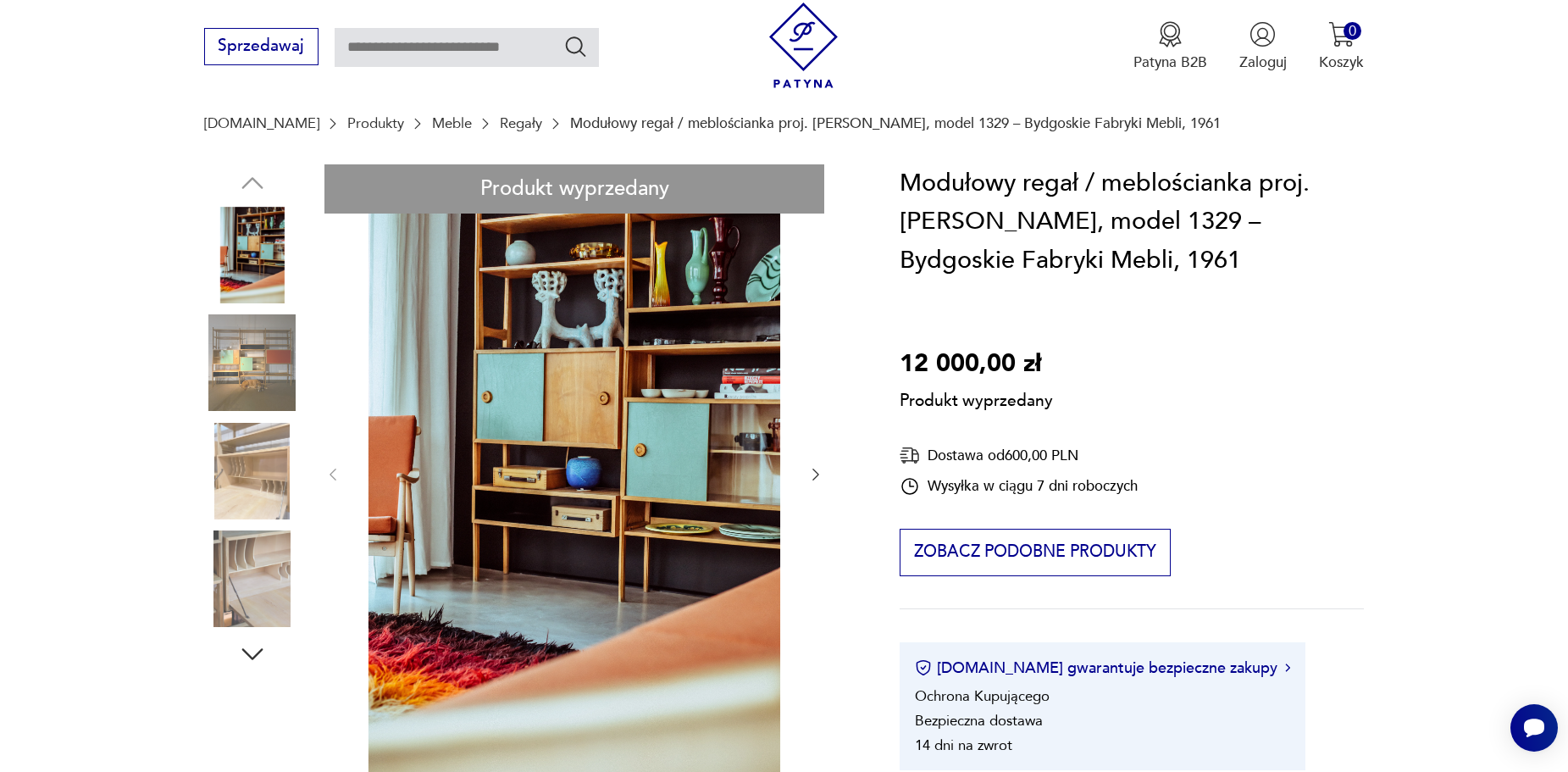
scroll to position [145, 0]
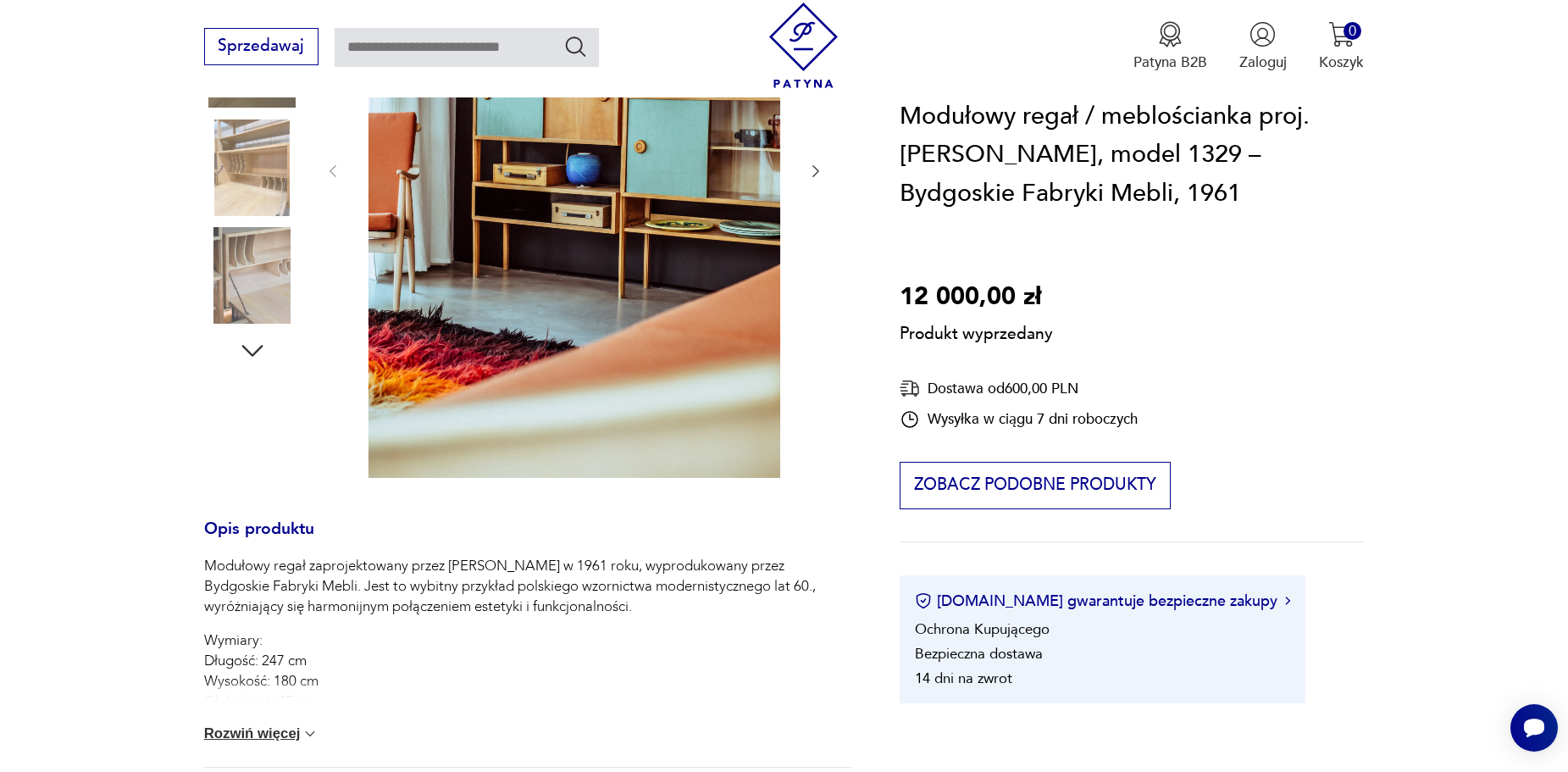
scroll to position [450, 0]
click at [252, 286] on div "Produkt wyprzedany Opis produktu Modułowy regał zaprojektowany przez [PERSON_NA…" at bounding box center [528, 522] width 648 height 1325
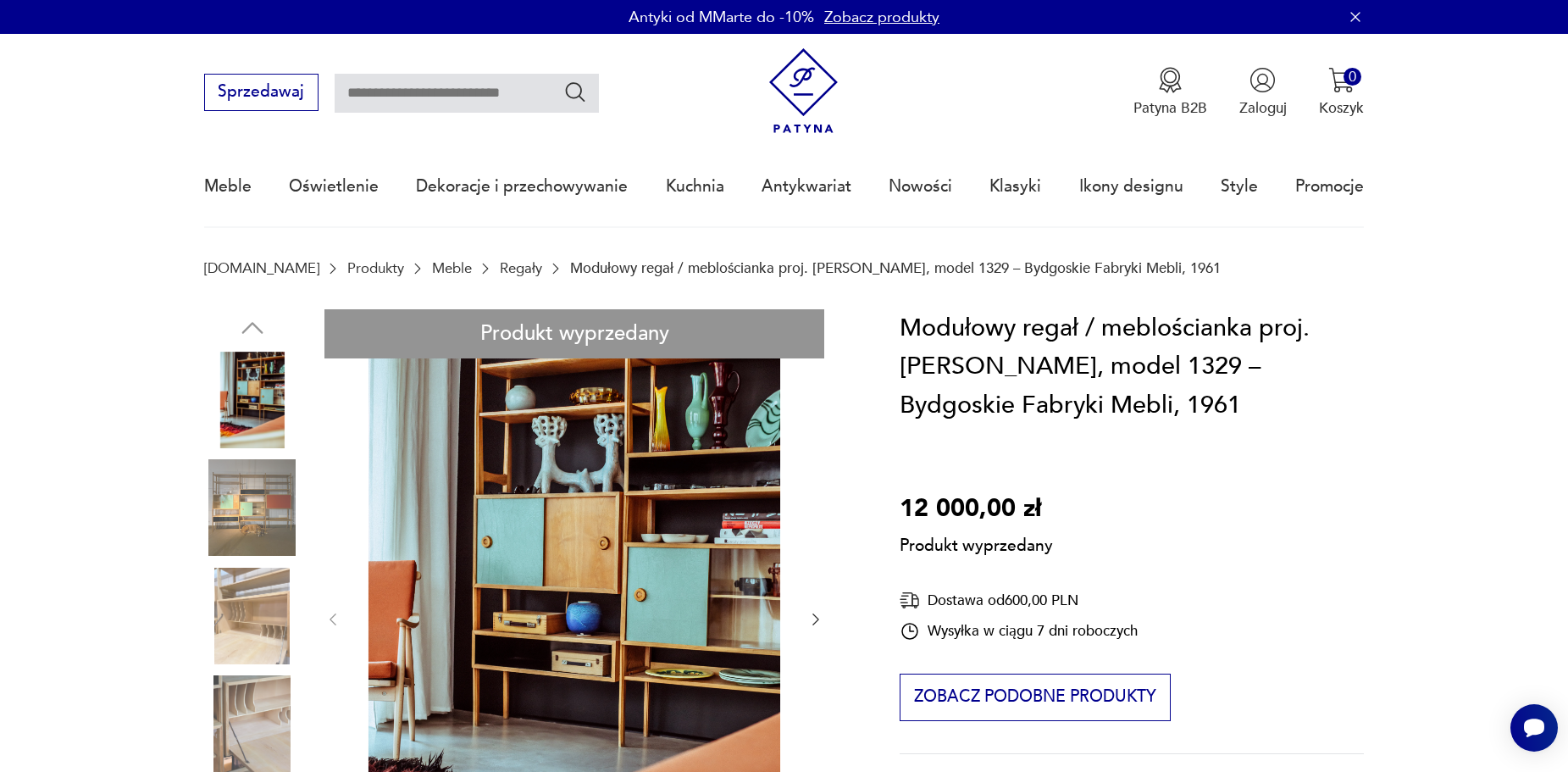
click at [500, 274] on link "Regały" at bounding box center [520, 267] width 42 height 16
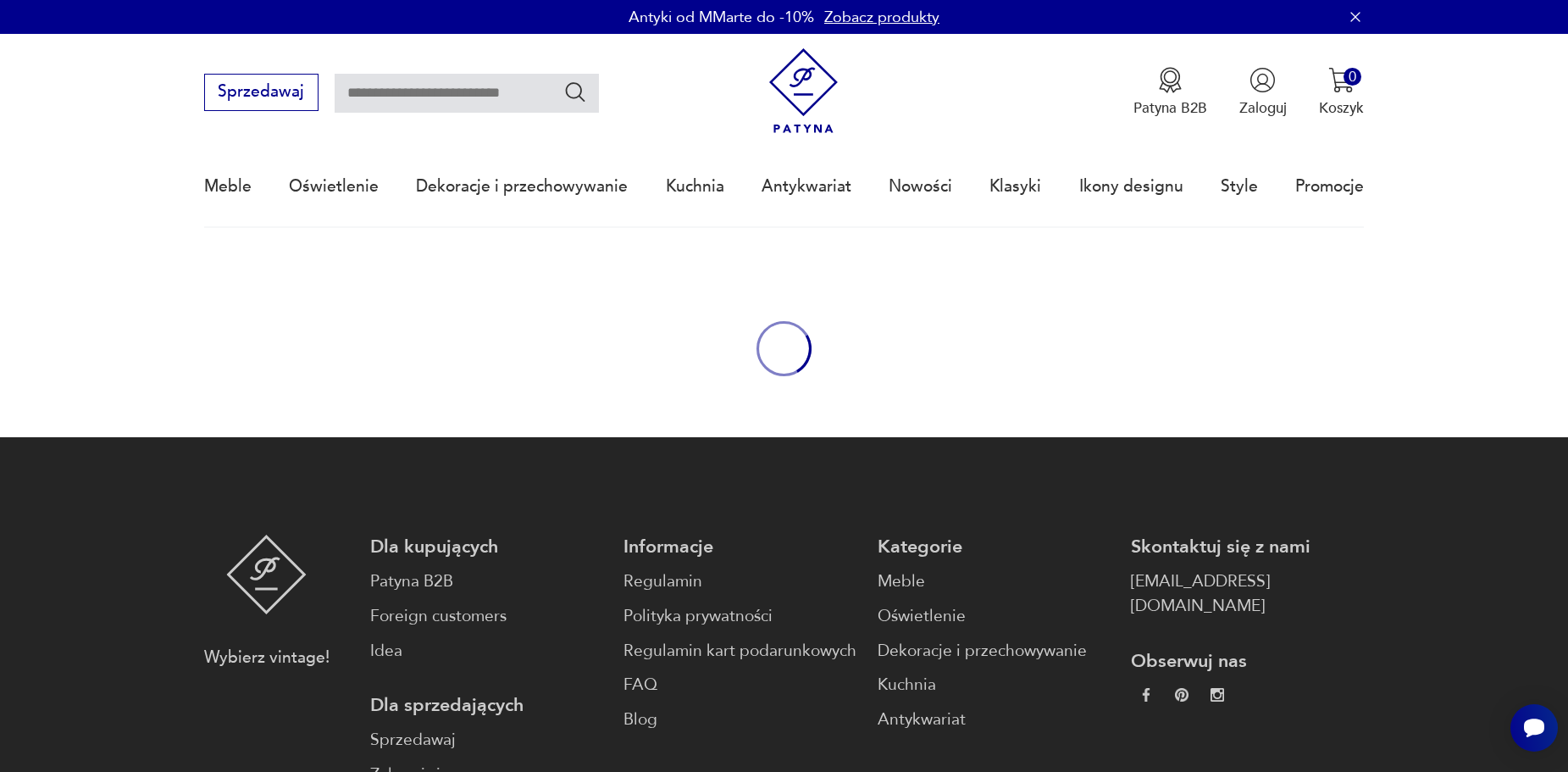
click at [475, 268] on div "oval-loading" at bounding box center [784, 348] width 1568 height 177
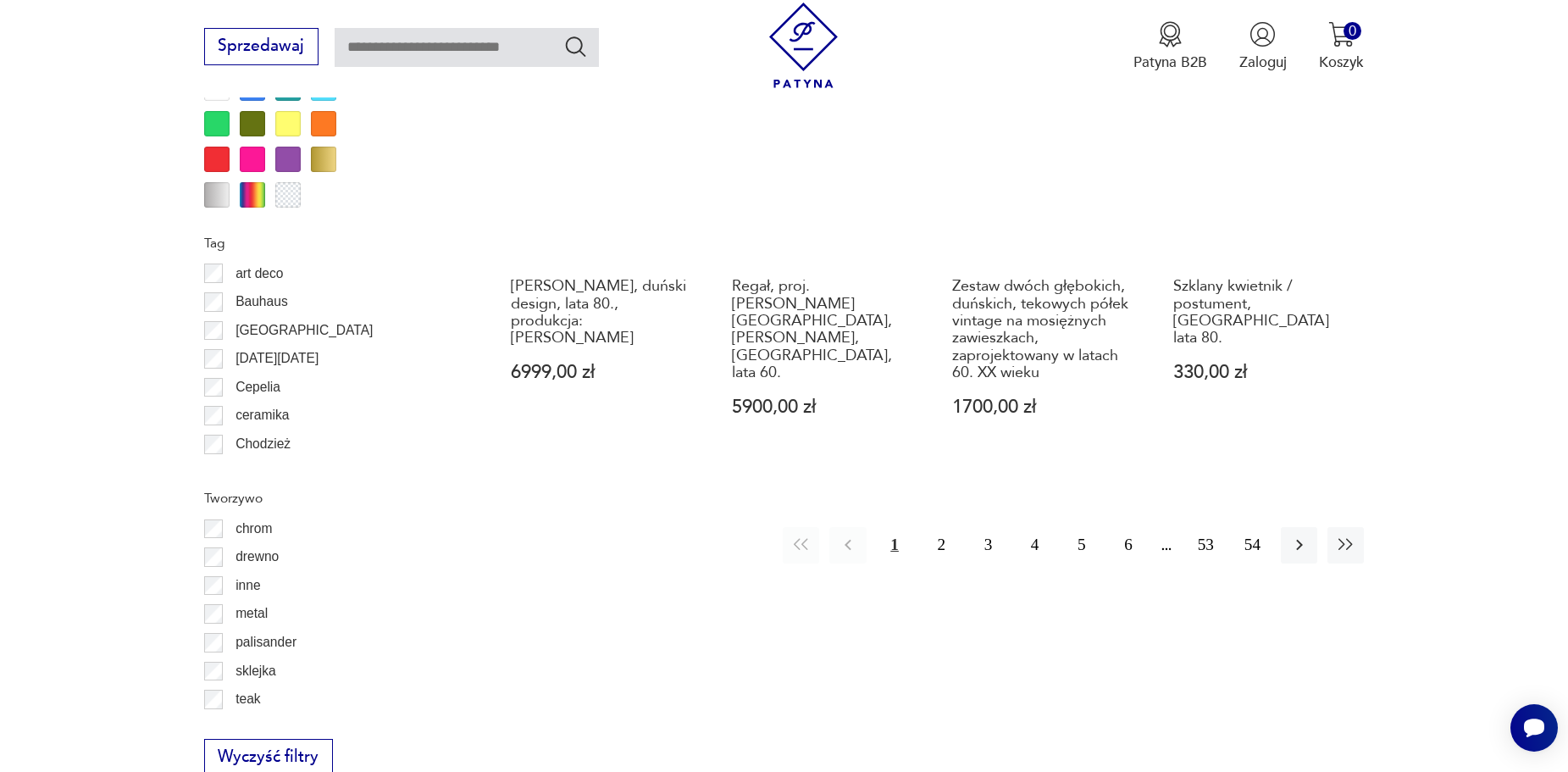
scroll to position [2069, 0]
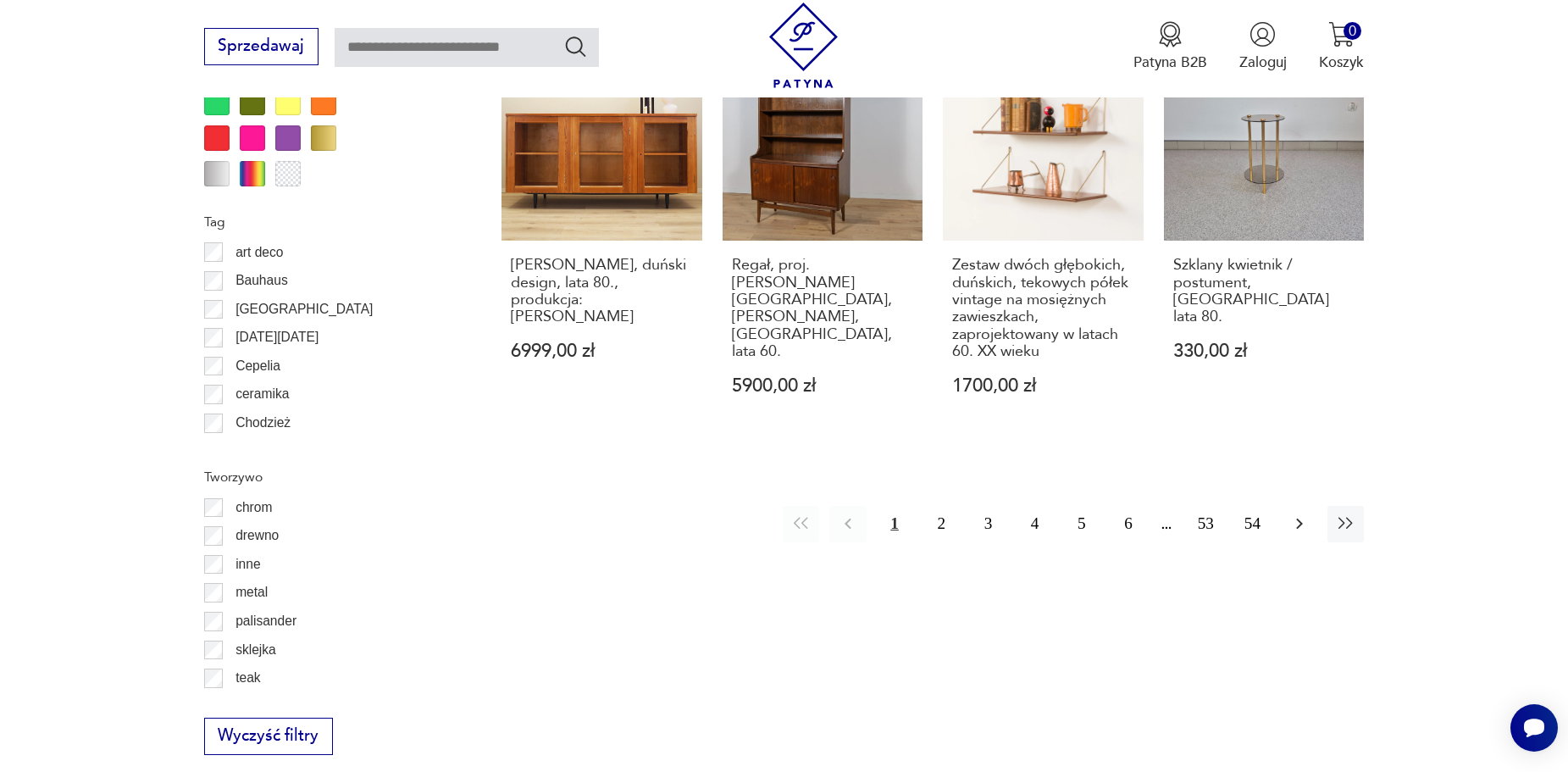
click at [1305, 522] on button "button" at bounding box center [1299, 523] width 36 height 36
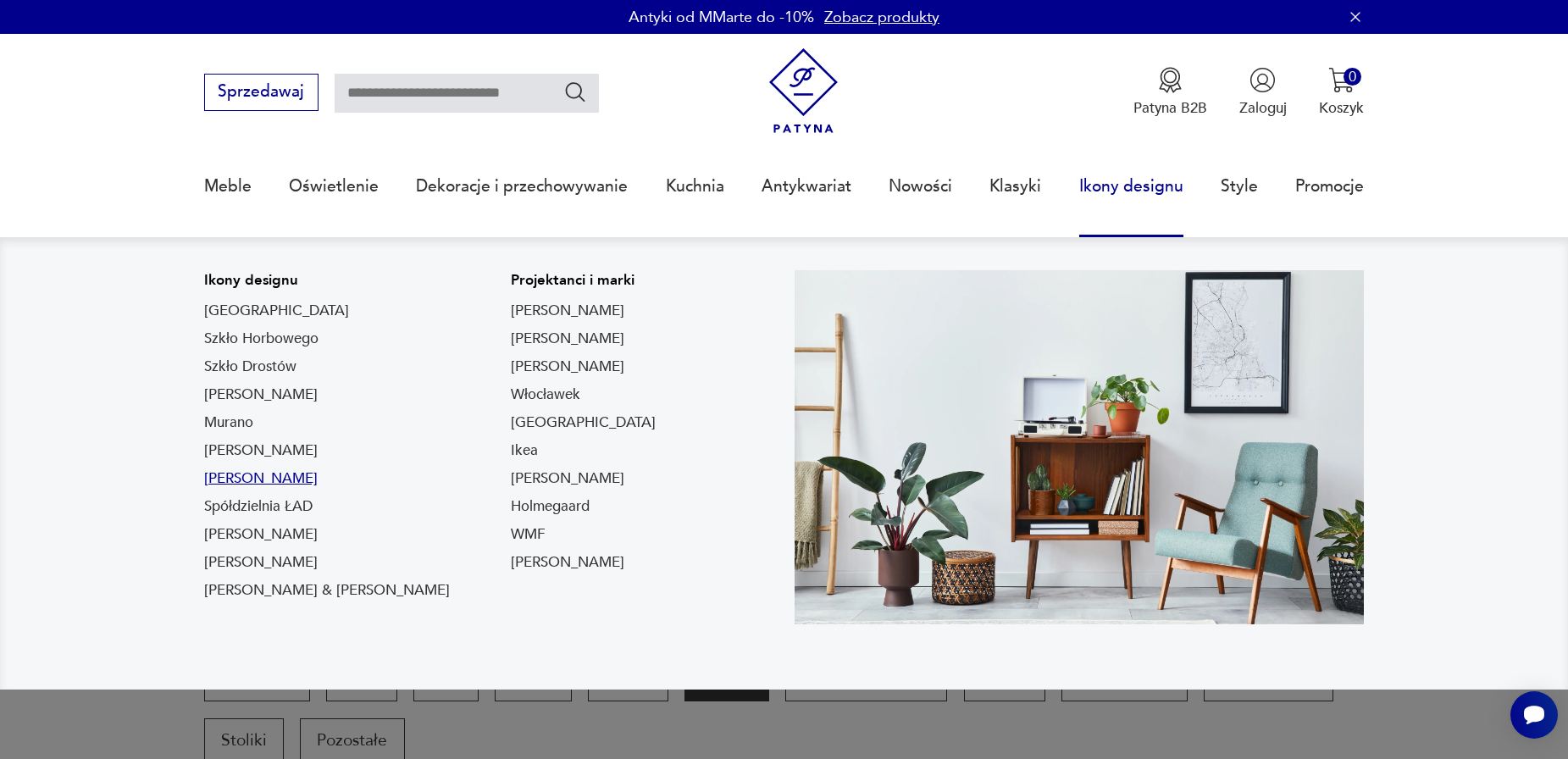
click at [268, 482] on link "[PERSON_NAME]" at bounding box center [261, 479] width 113 height 21
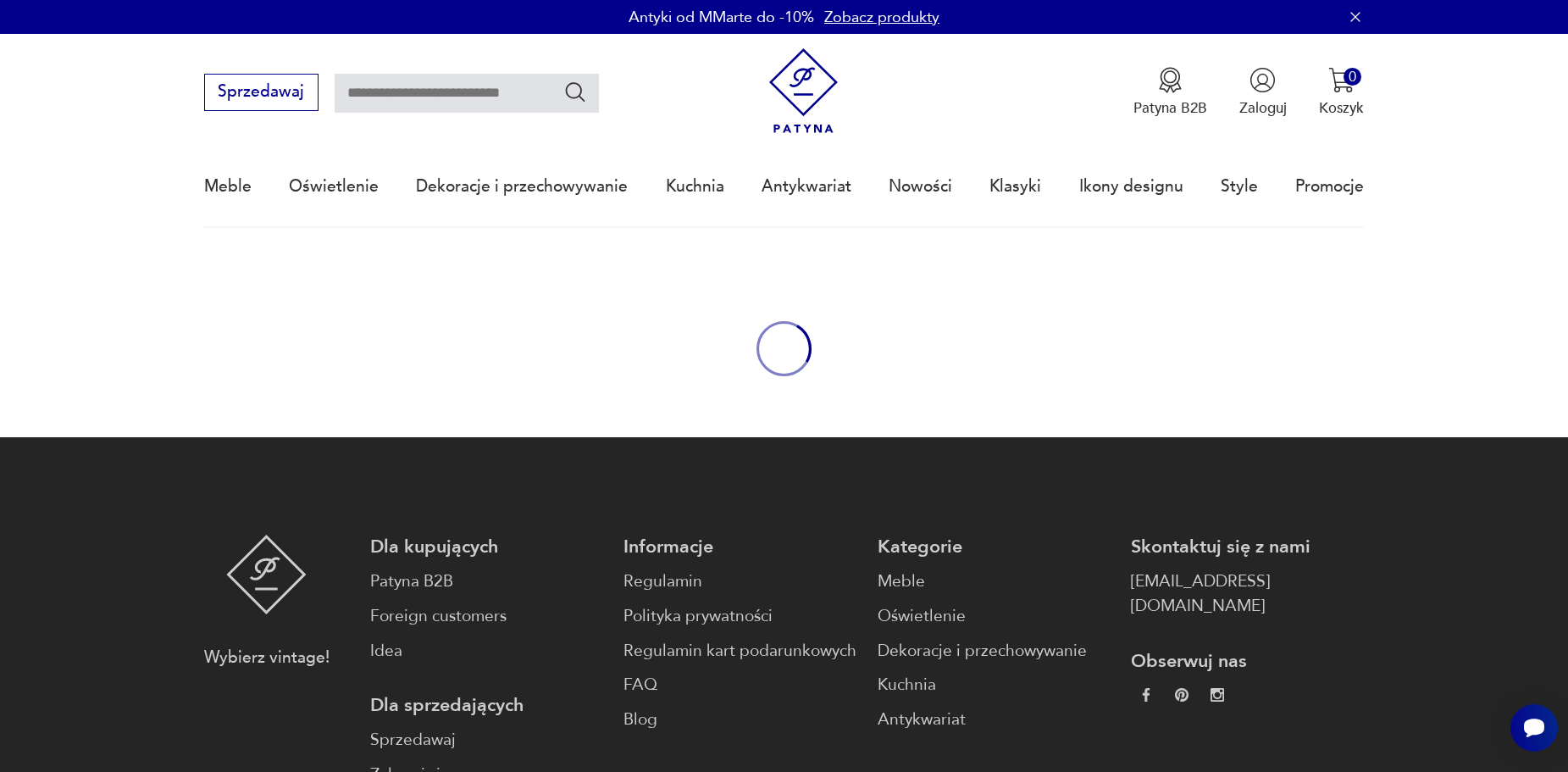
type input "*****"
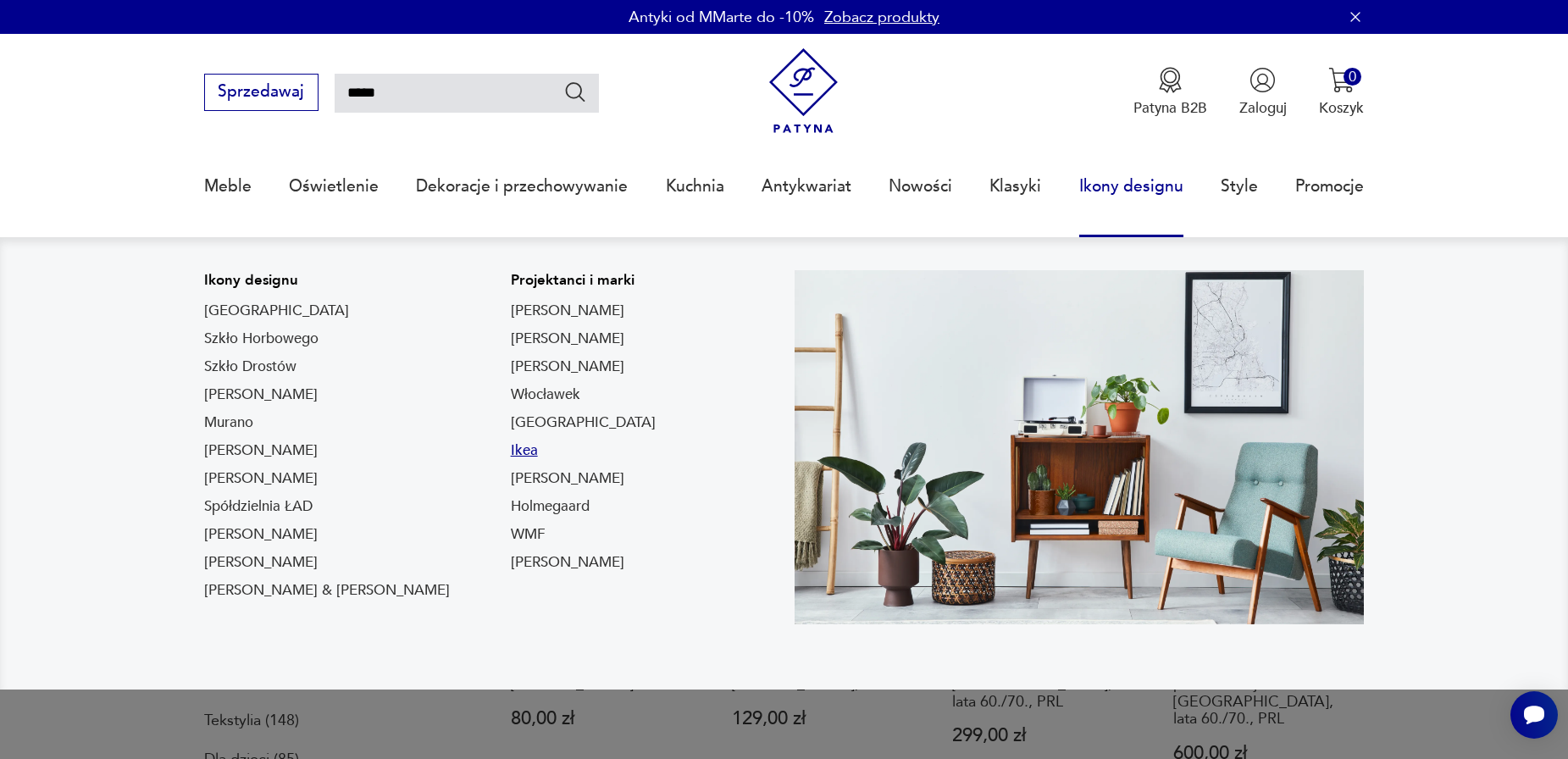
click at [511, 453] on link "Ikea" at bounding box center [524, 451] width 27 height 21
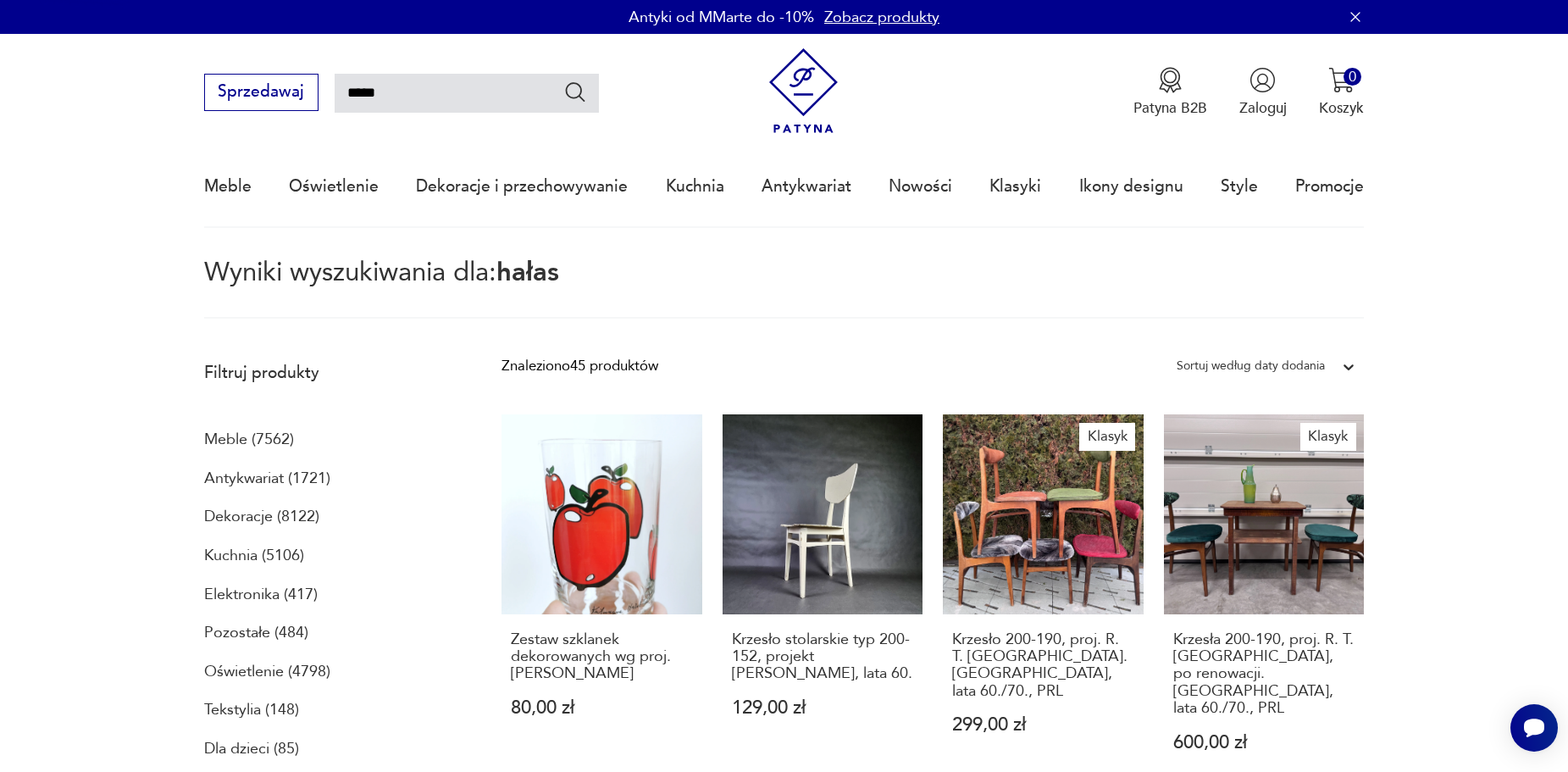
type input "****"
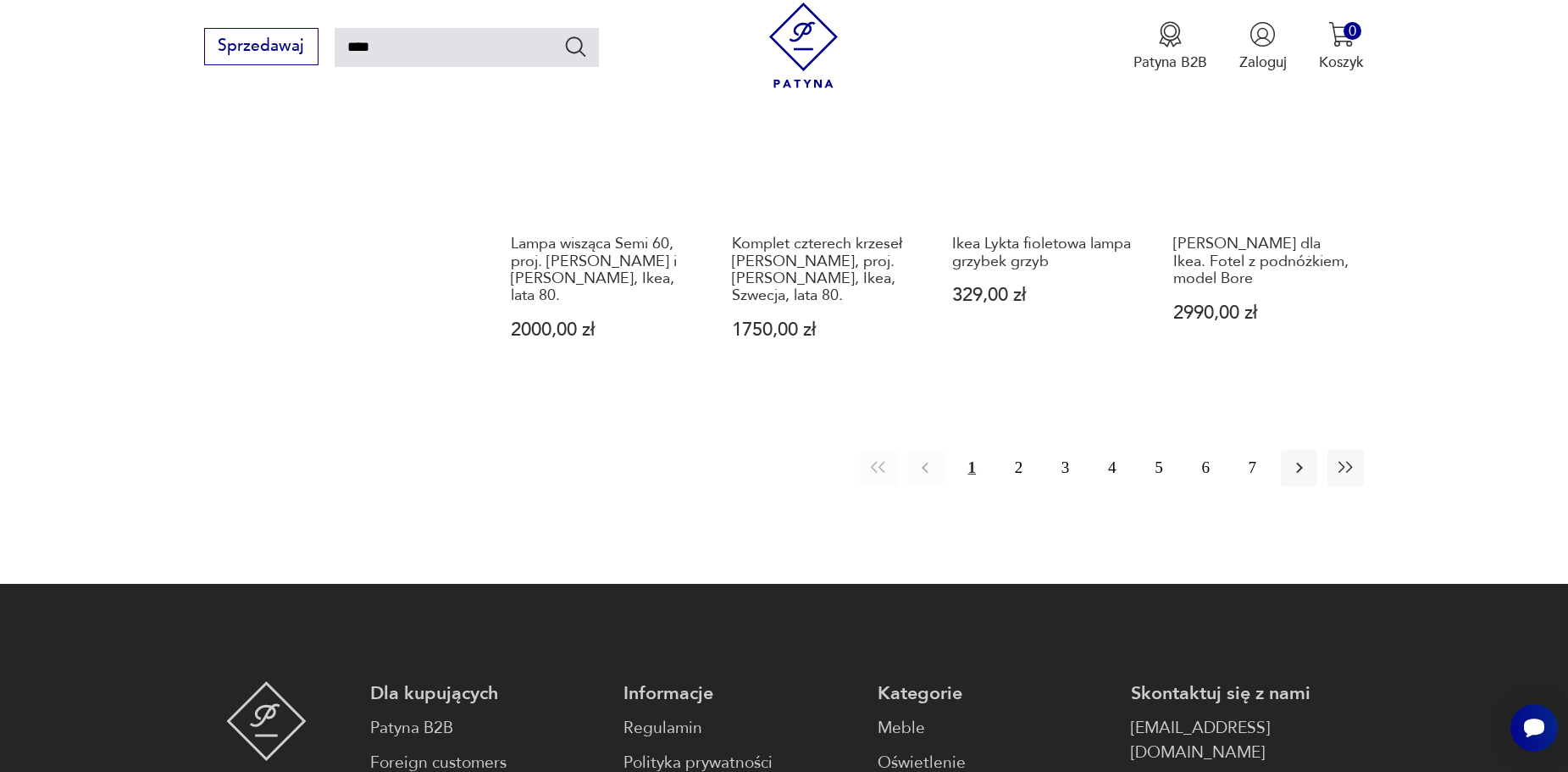
scroll to position [1587, 0]
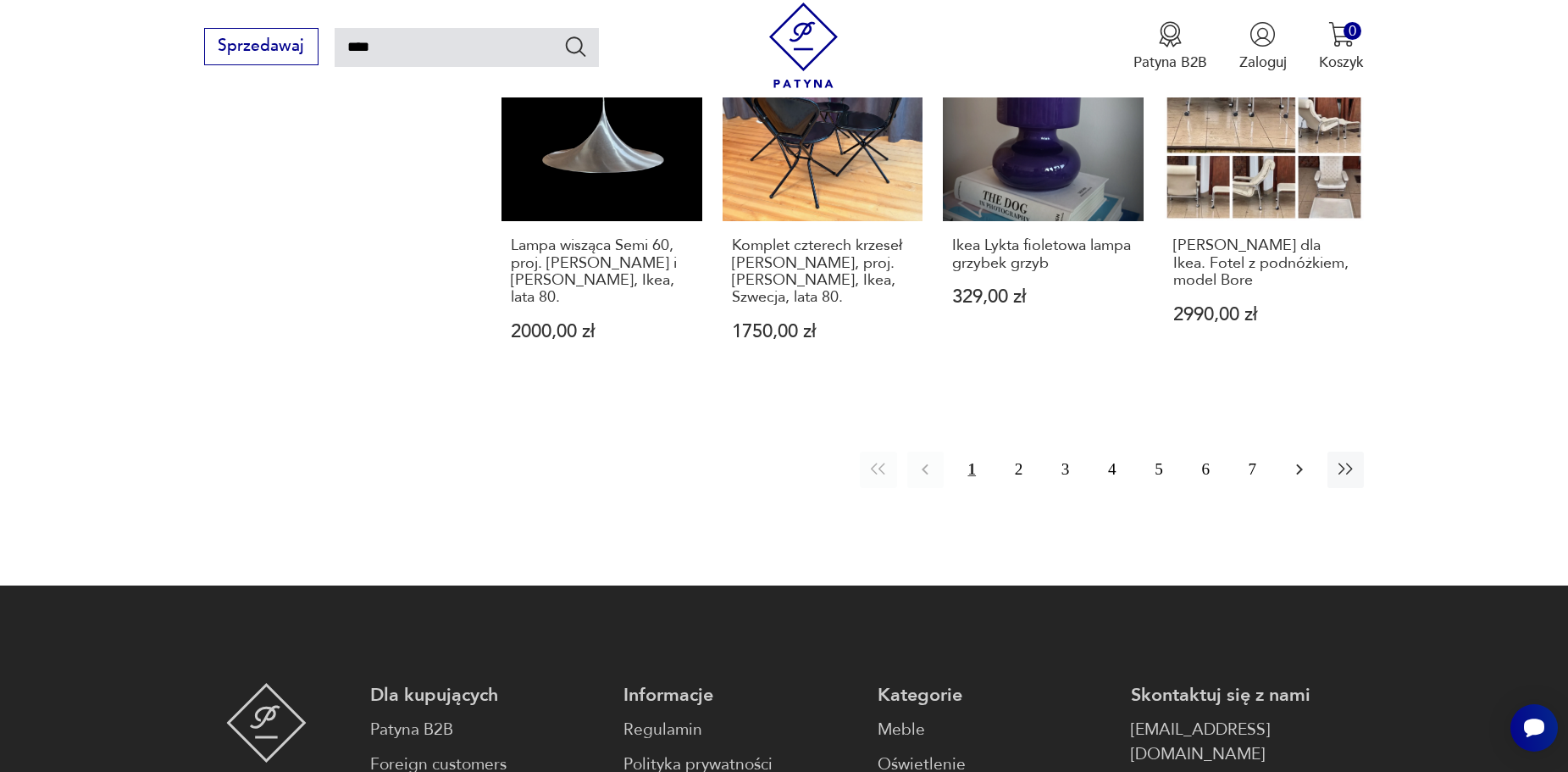
click at [1303, 459] on icon "button" at bounding box center [1300, 469] width 21 height 21
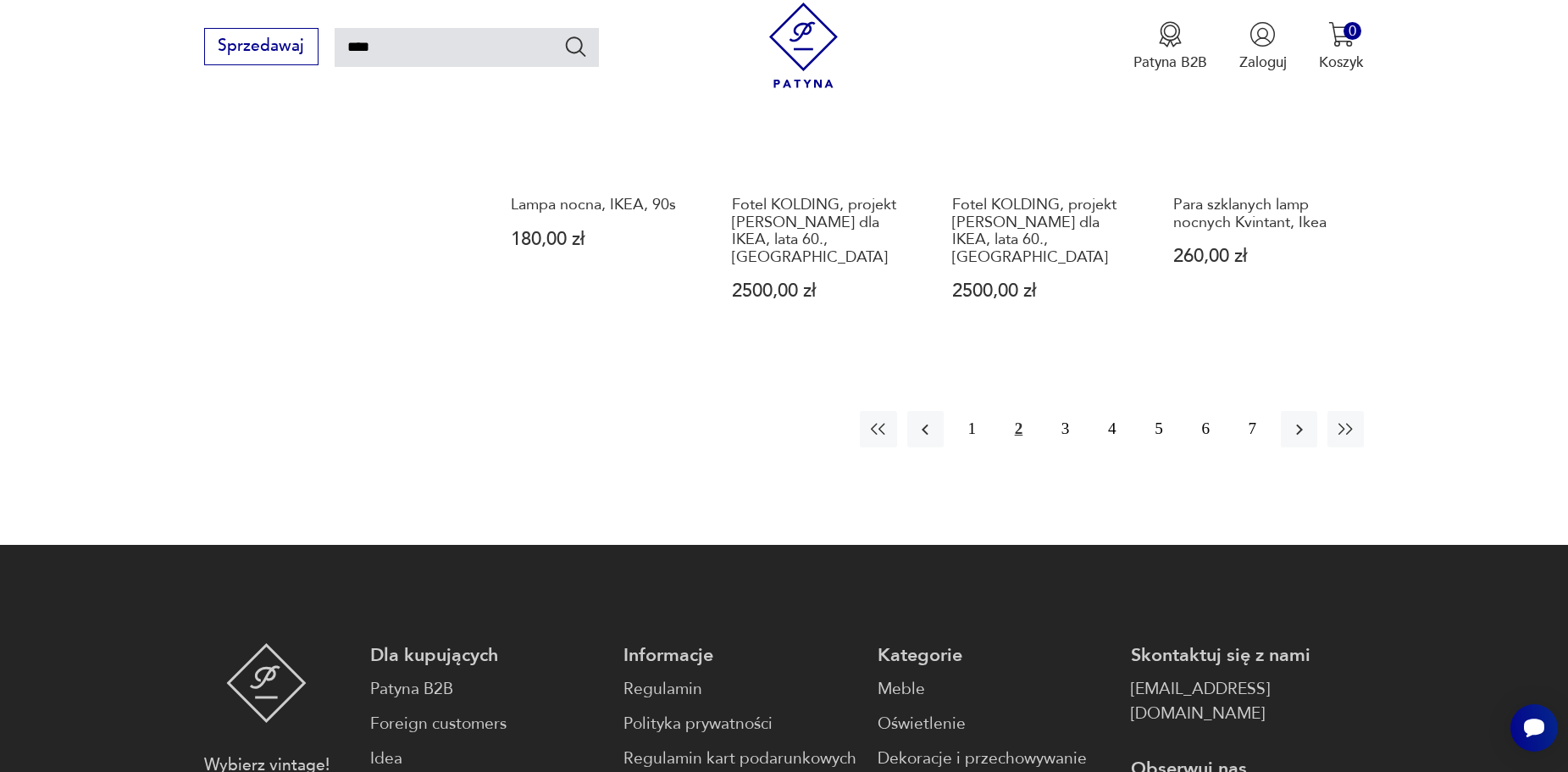
scroll to position [1666, 0]
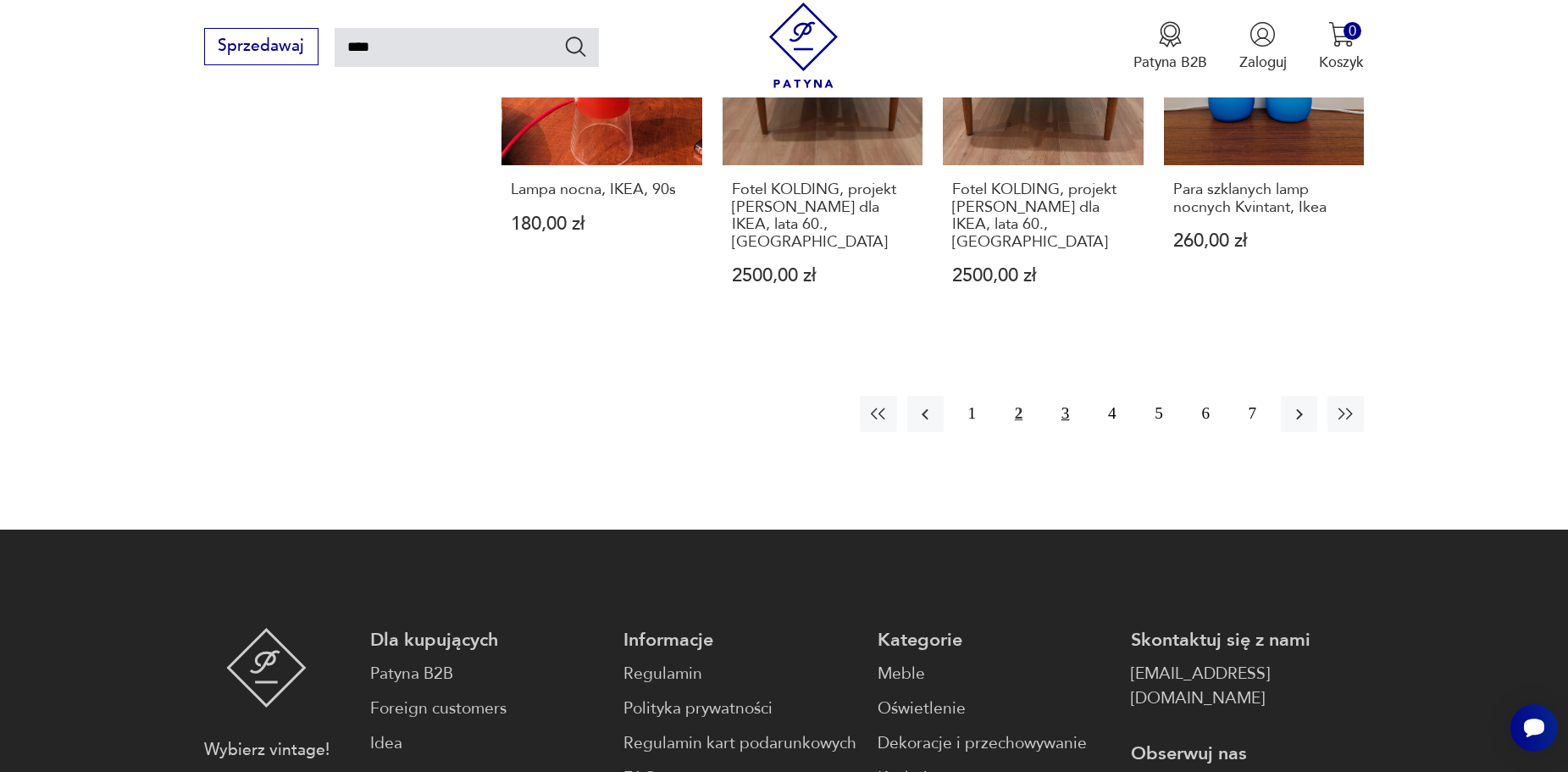
click at [1058, 395] on button "3" at bounding box center [1065, 413] width 36 height 36
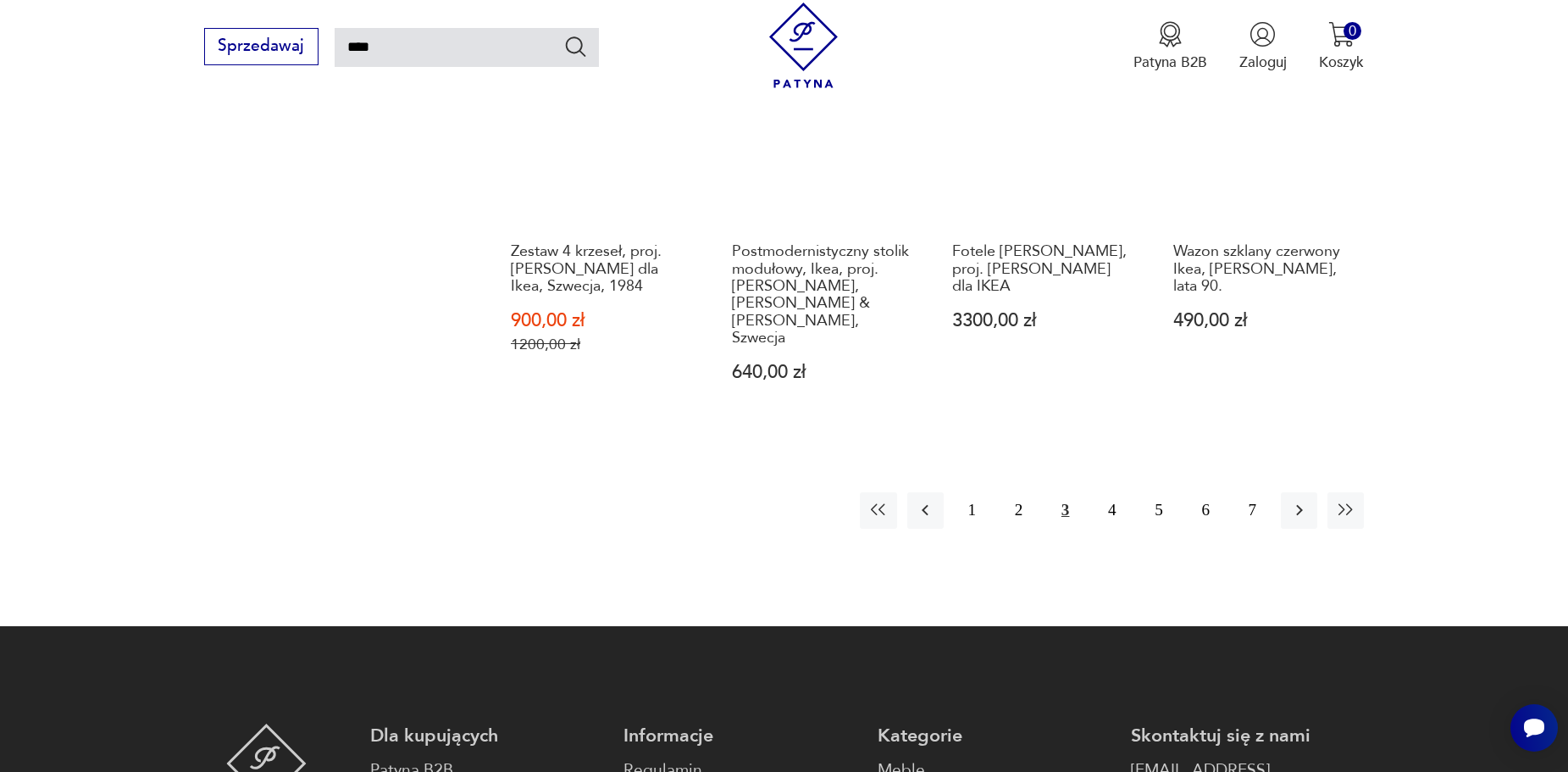
scroll to position [1657, 0]
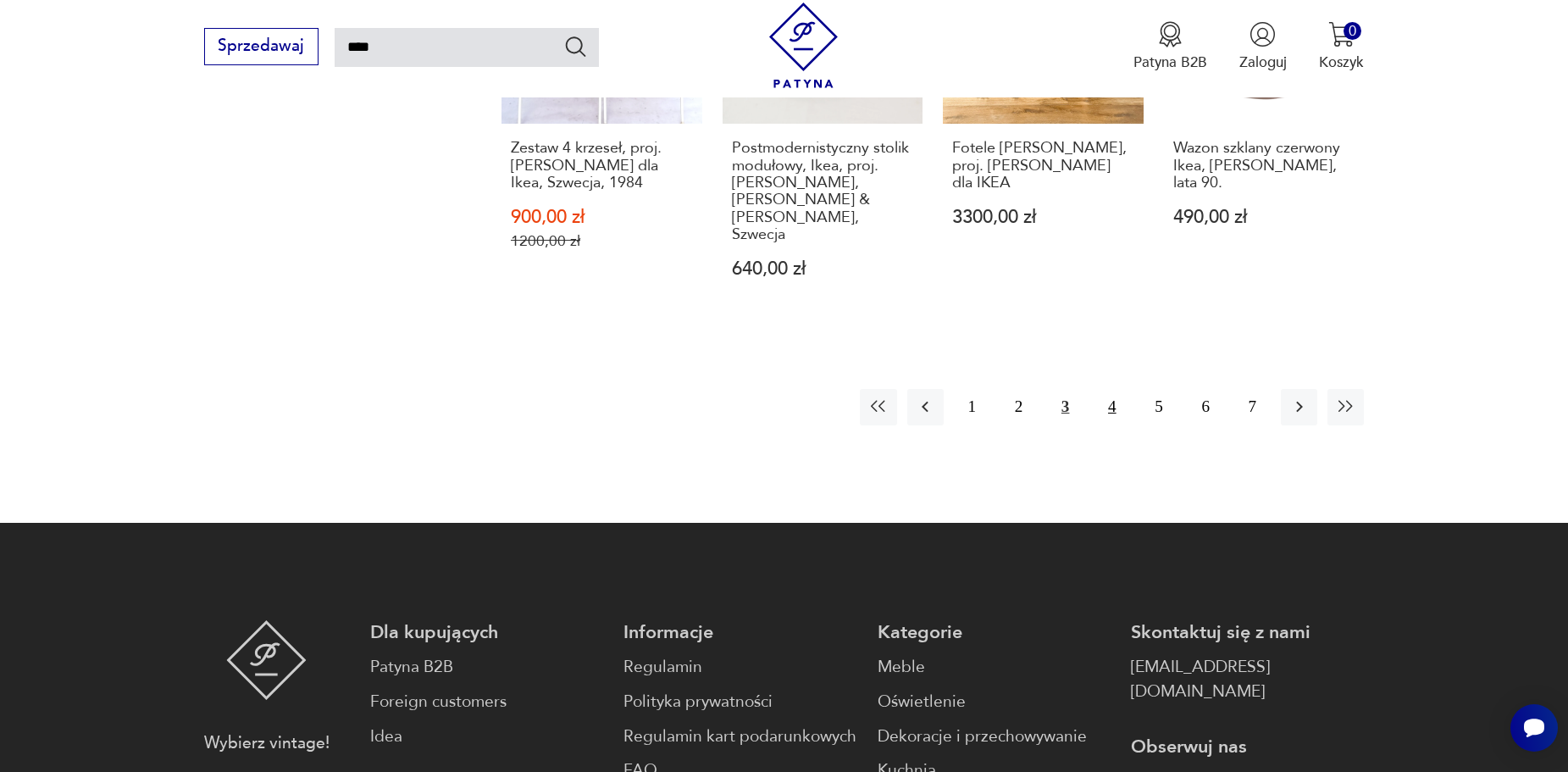
click at [1107, 389] on button "4" at bounding box center [1112, 407] width 36 height 36
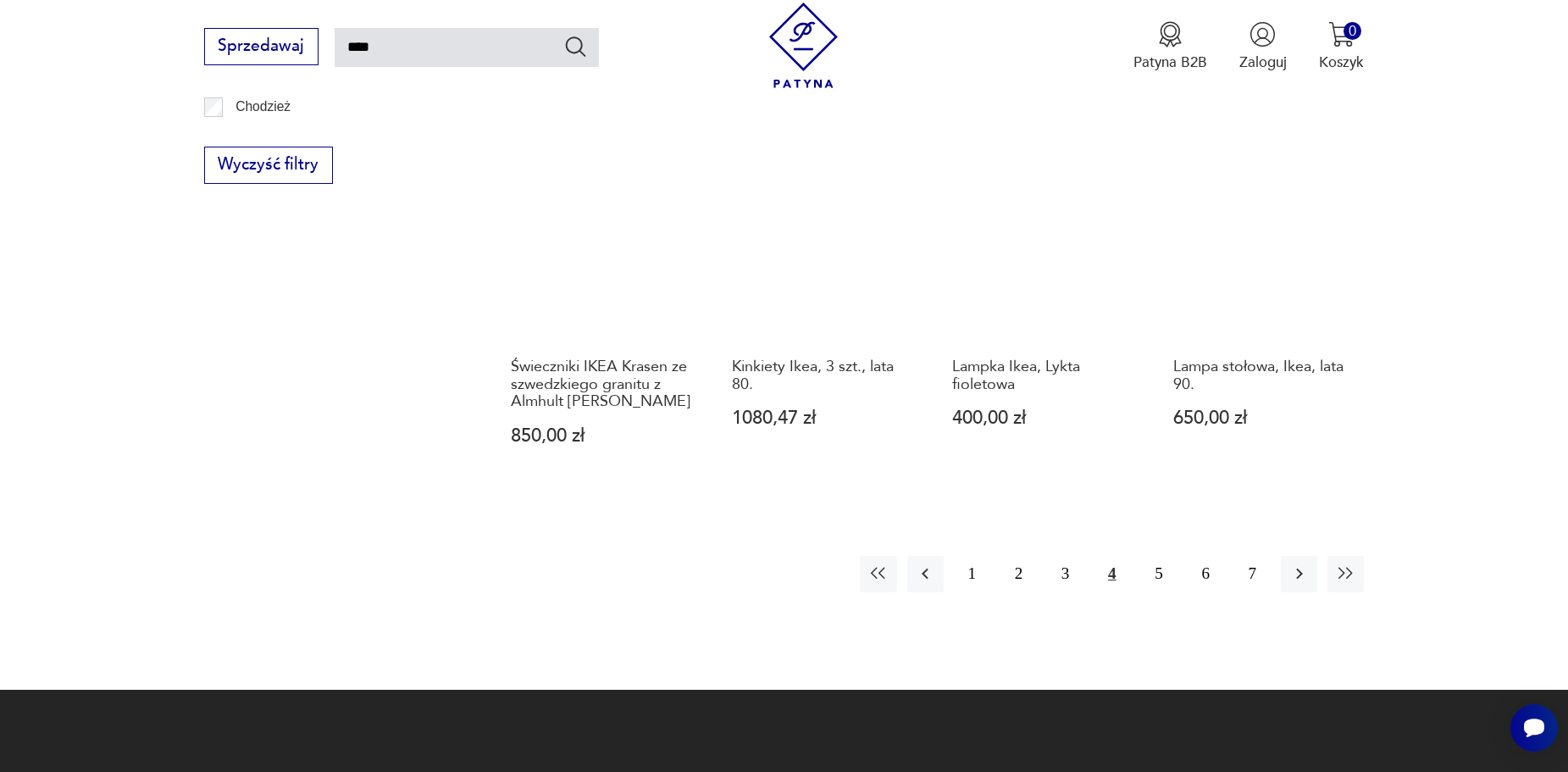
scroll to position [1437, 0]
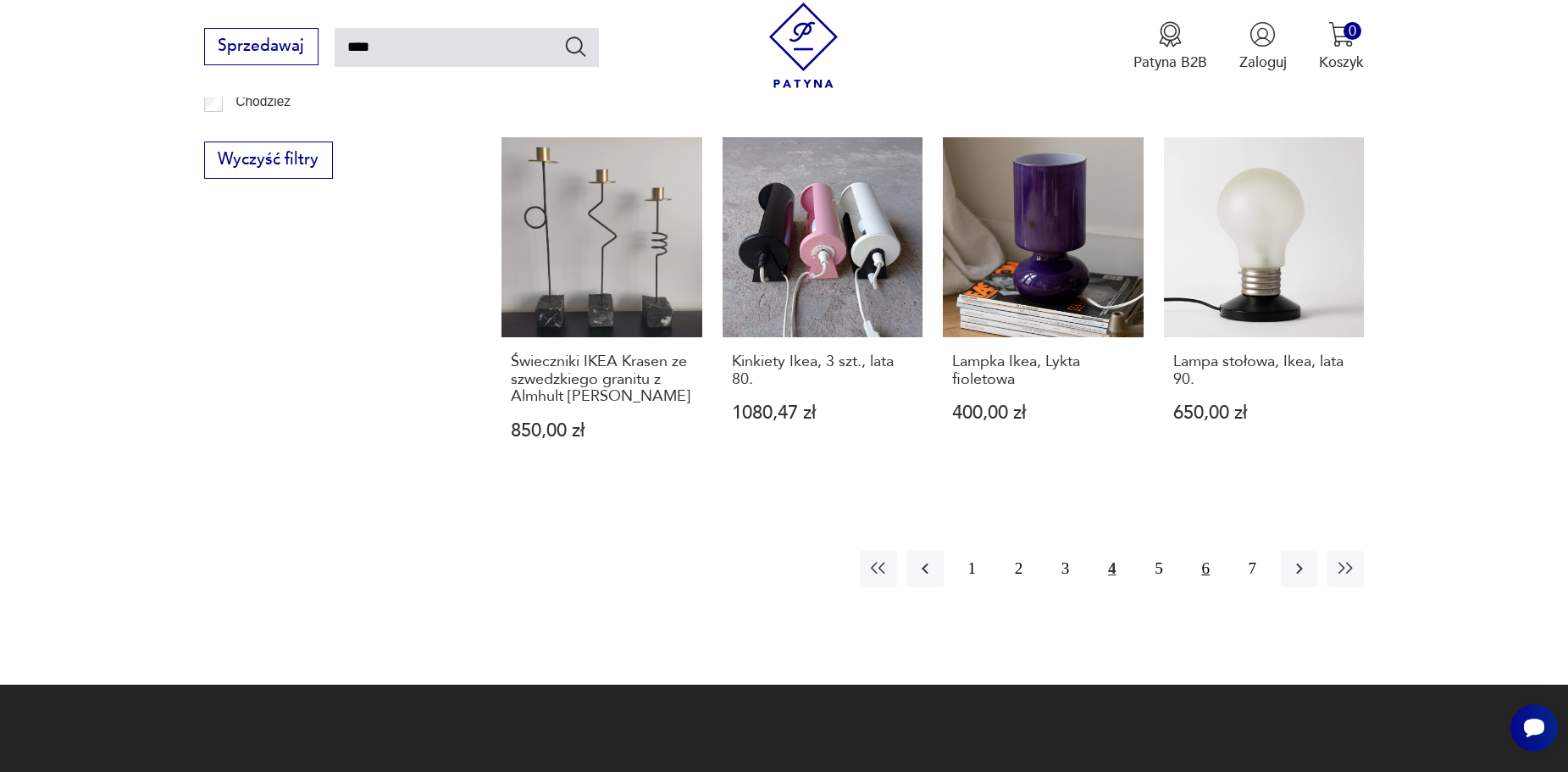
drag, startPoint x: 1154, startPoint y: 529, endPoint x: 1205, endPoint y: 540, distance: 52.2
click at [1205, 550] on button "6" at bounding box center [1205, 568] width 36 height 36
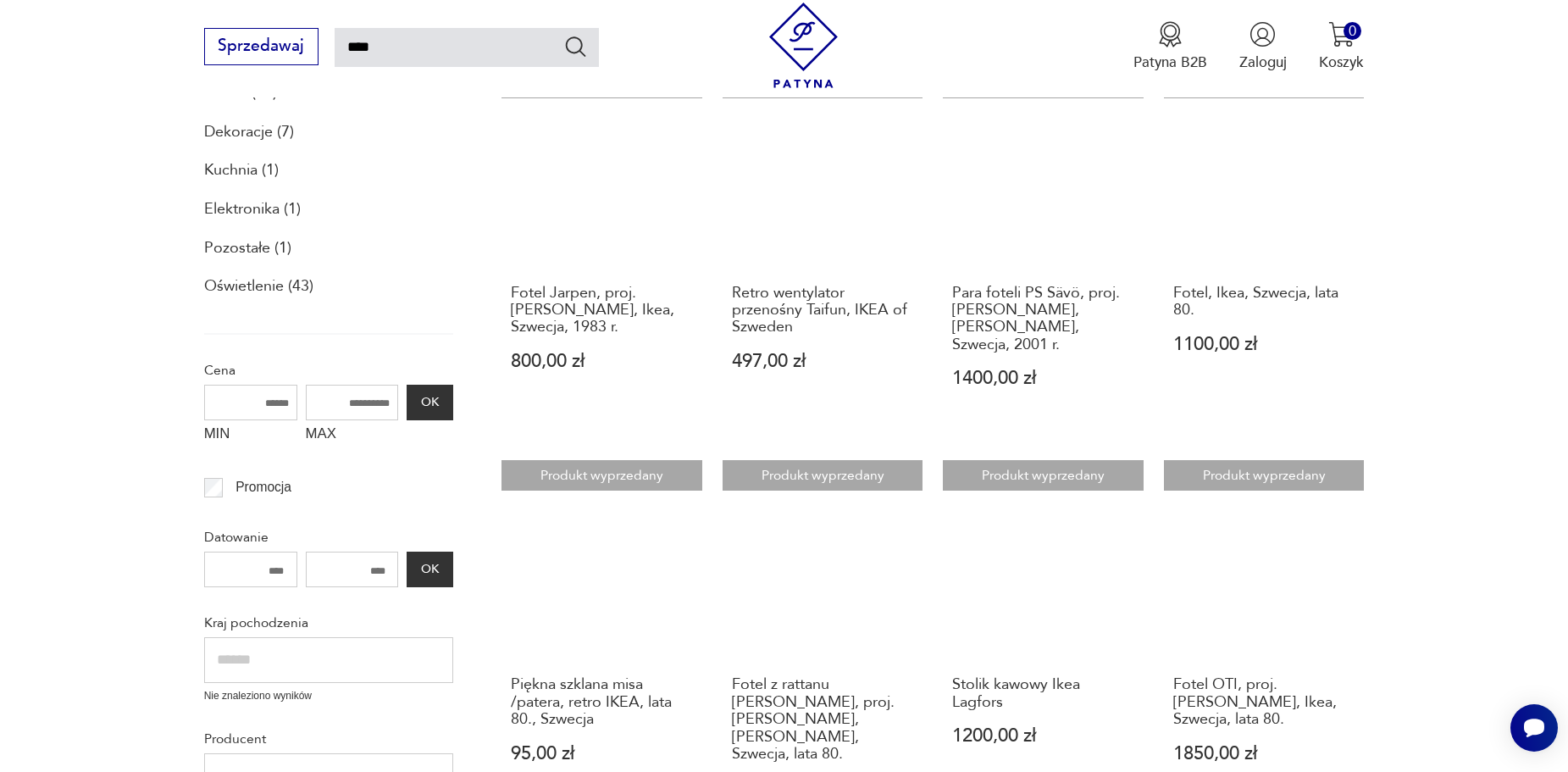
scroll to position [348, 0]
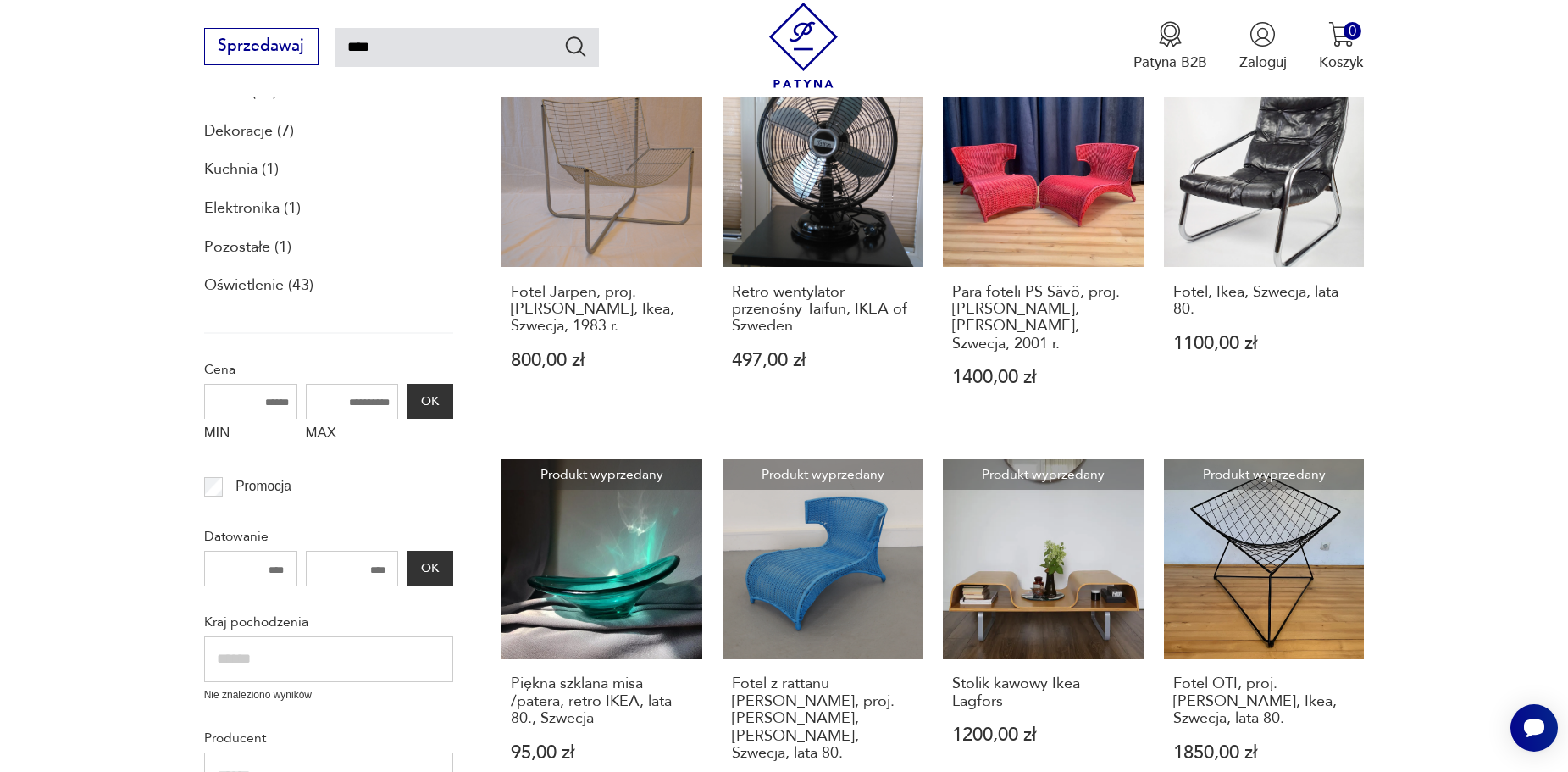
drag, startPoint x: 1293, startPoint y: 312, endPoint x: 1463, endPoint y: 622, distance: 353.6
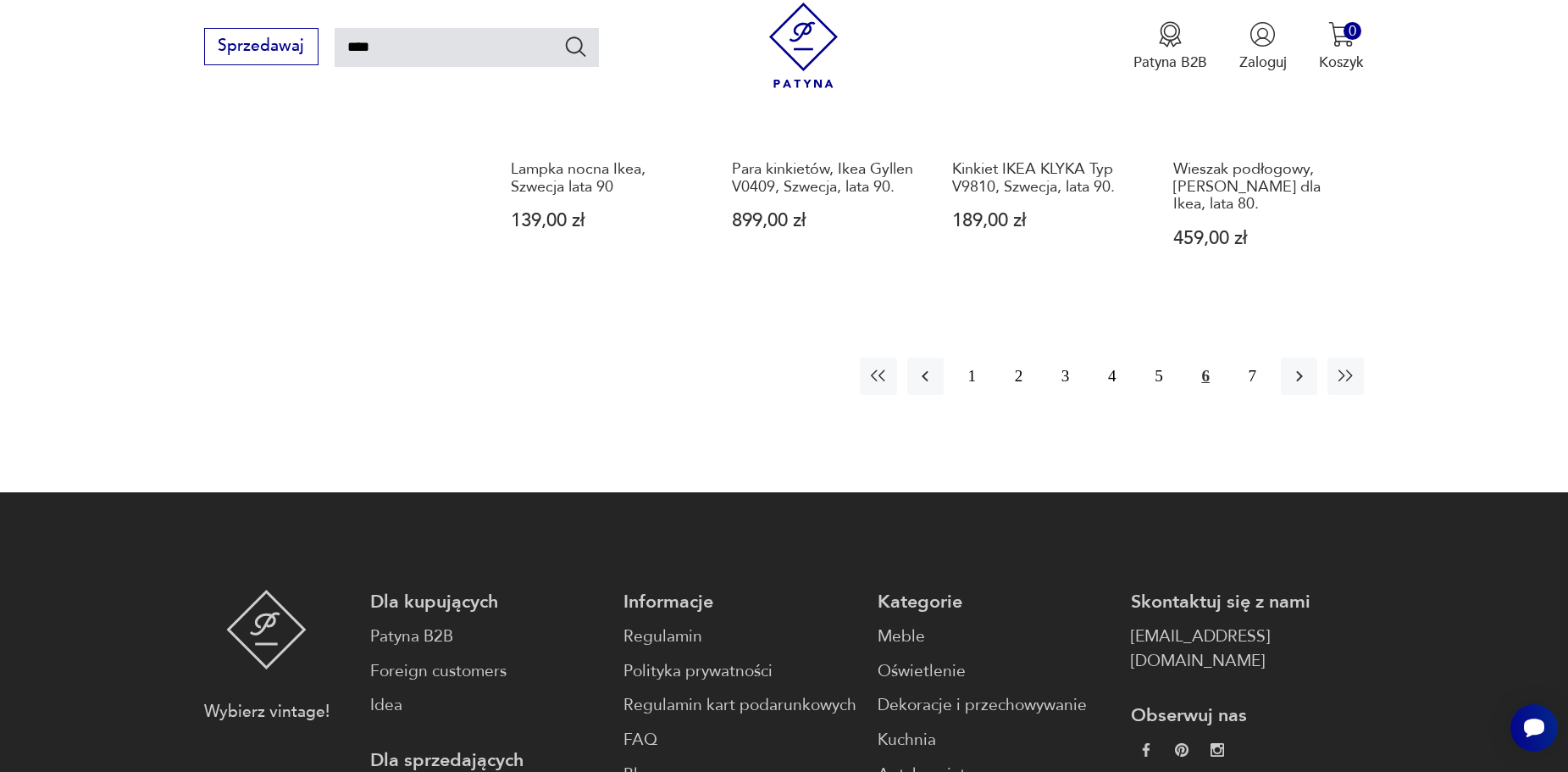
scroll to position [1661, 0]
